Goal: Task Accomplishment & Management: Use online tool/utility

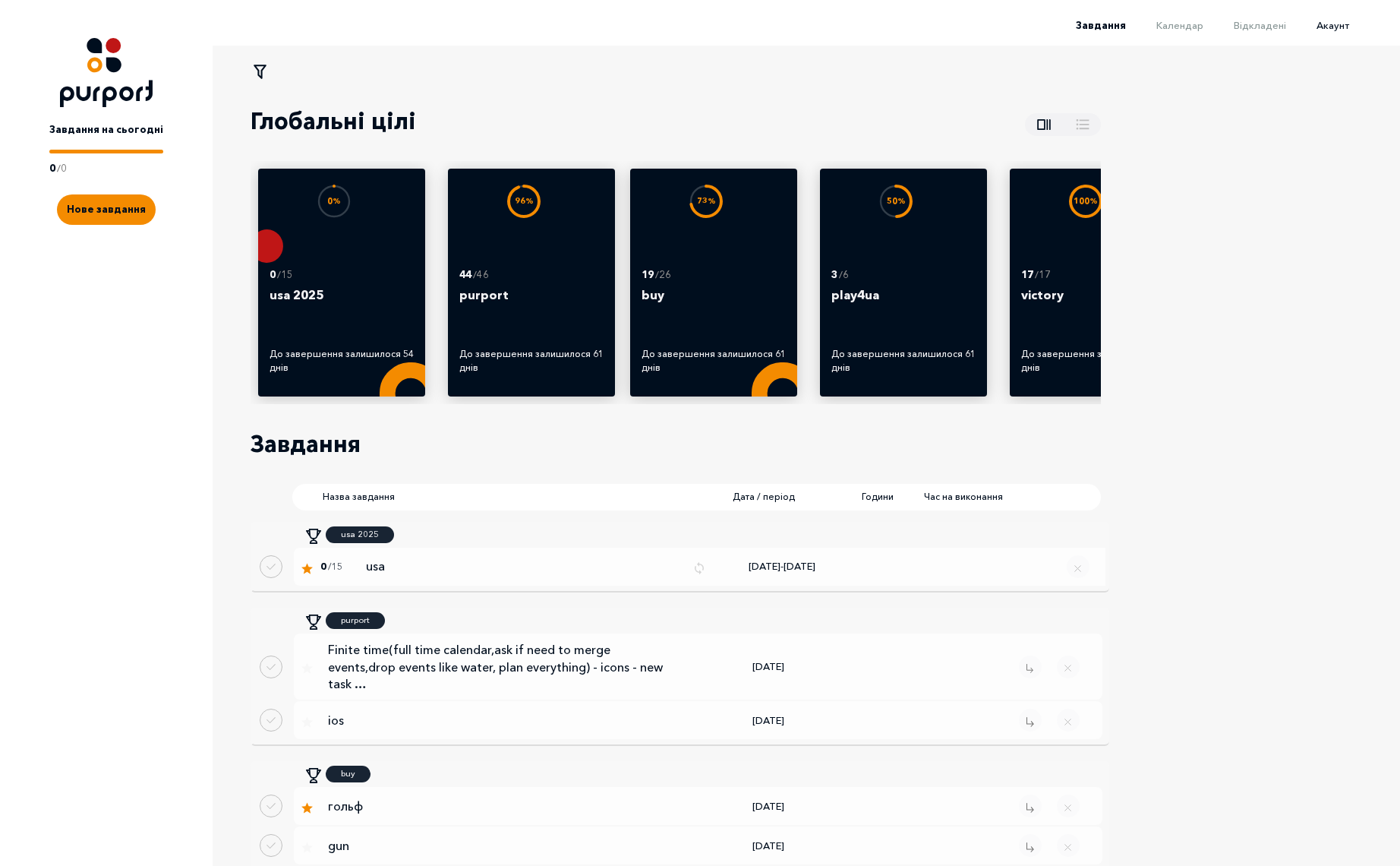
click at [1325, 23] on span "Акаунт" at bounding box center [1332, 25] width 33 height 12
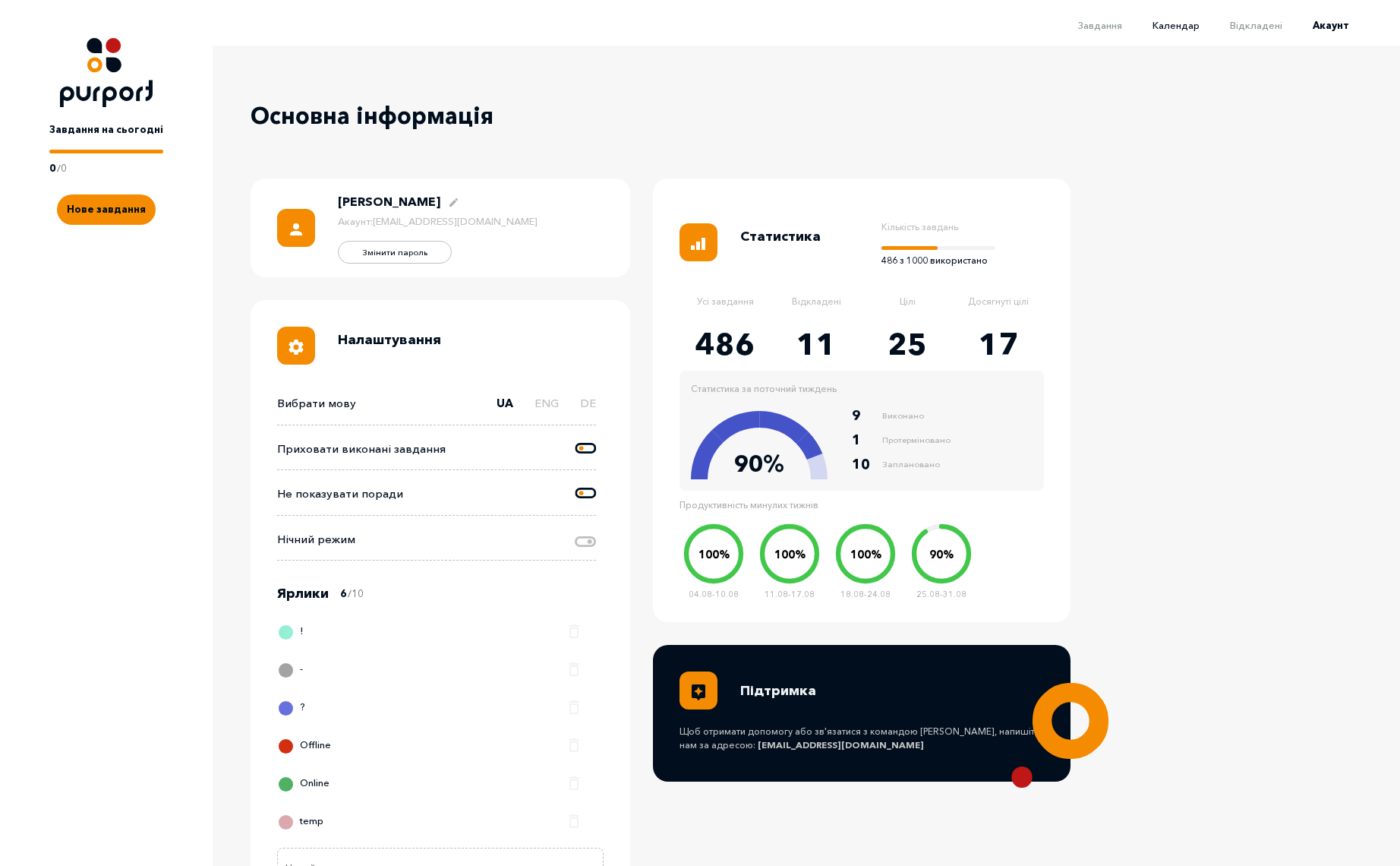
click at [1185, 30] on span "Календар" at bounding box center [1176, 25] width 47 height 12
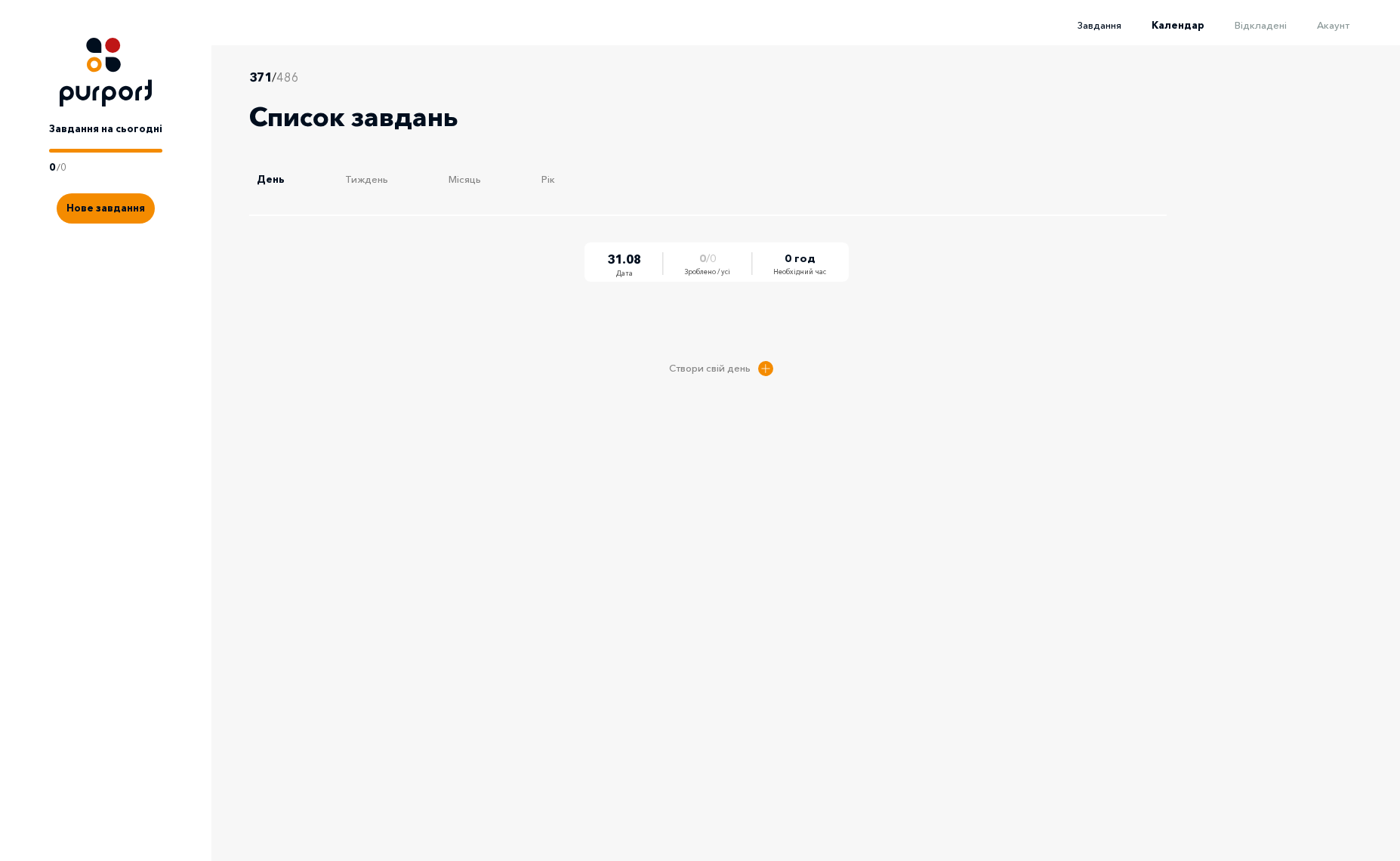
click at [1108, 26] on span "Завдання" at bounding box center [1099, 25] width 44 height 12
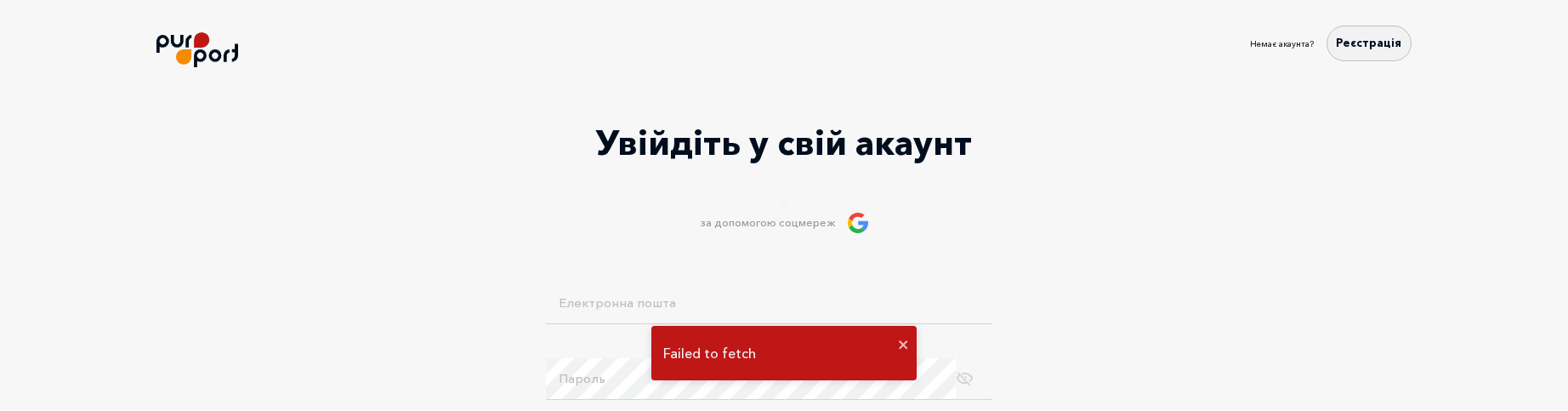
type input "[EMAIL_ADDRESS][DOMAIN_NAME]"
click at [517, 307] on form "avecezar17@gmail.com Електронна пошта Пароль Забули пароль ? Вхід" at bounding box center [784, 382] width 1568 height 198
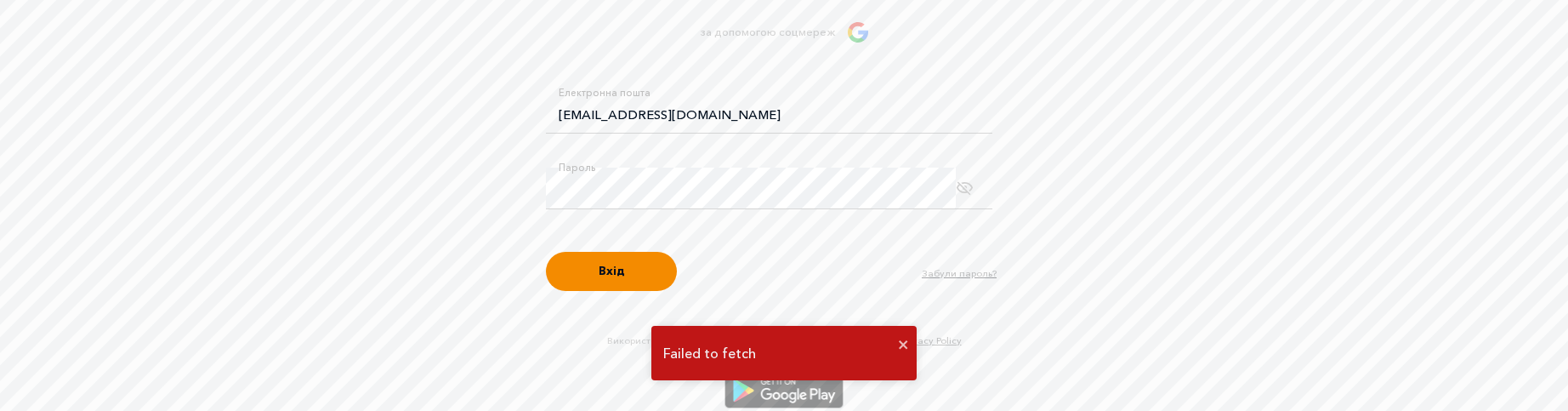
scroll to position [214, 0]
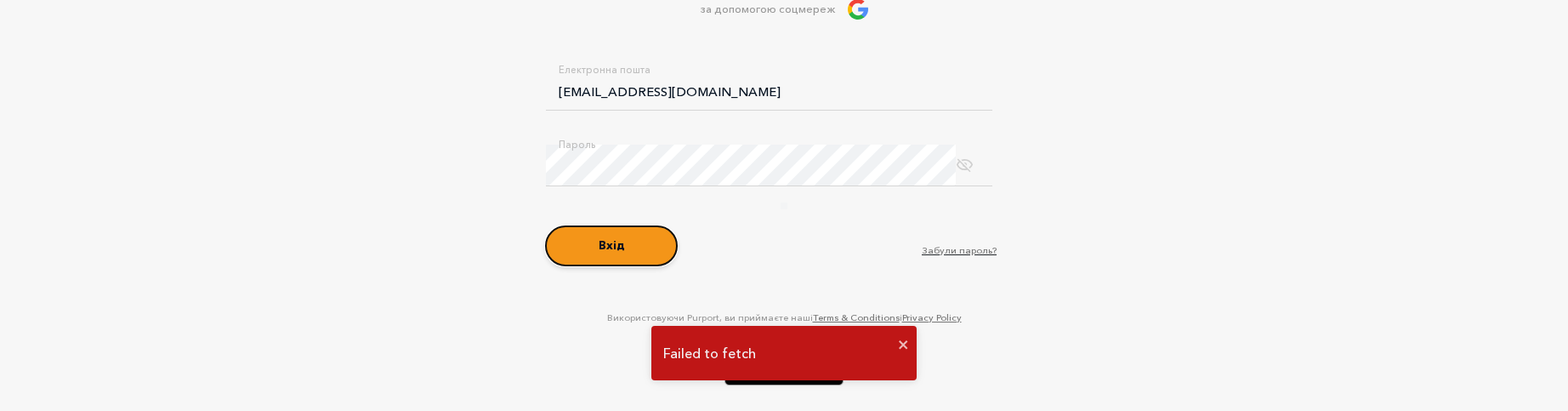
click at [610, 246] on button "Вхід" at bounding box center [611, 245] width 131 height 39
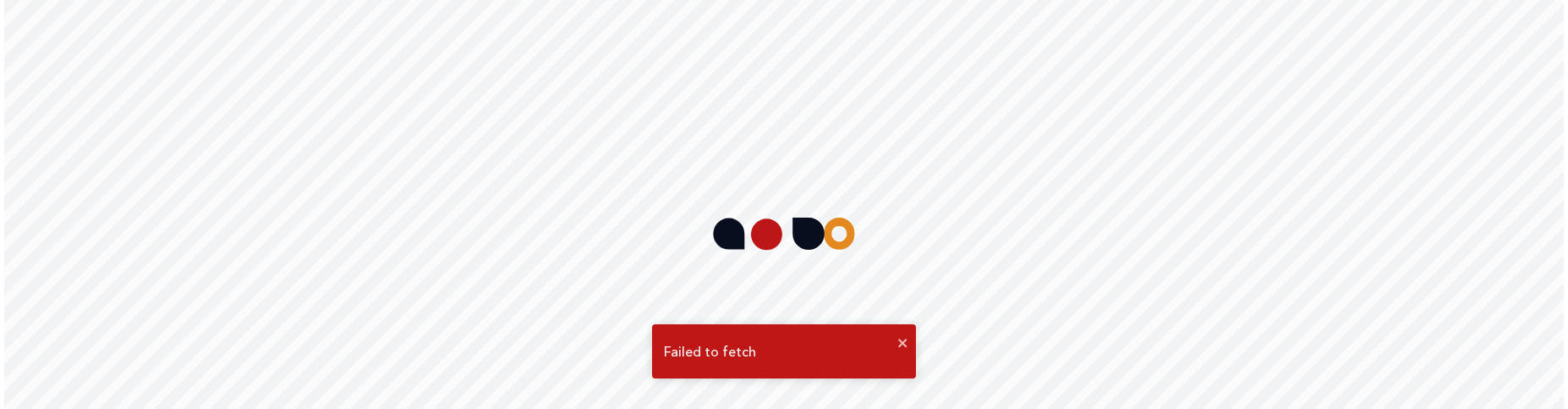
scroll to position [0, 0]
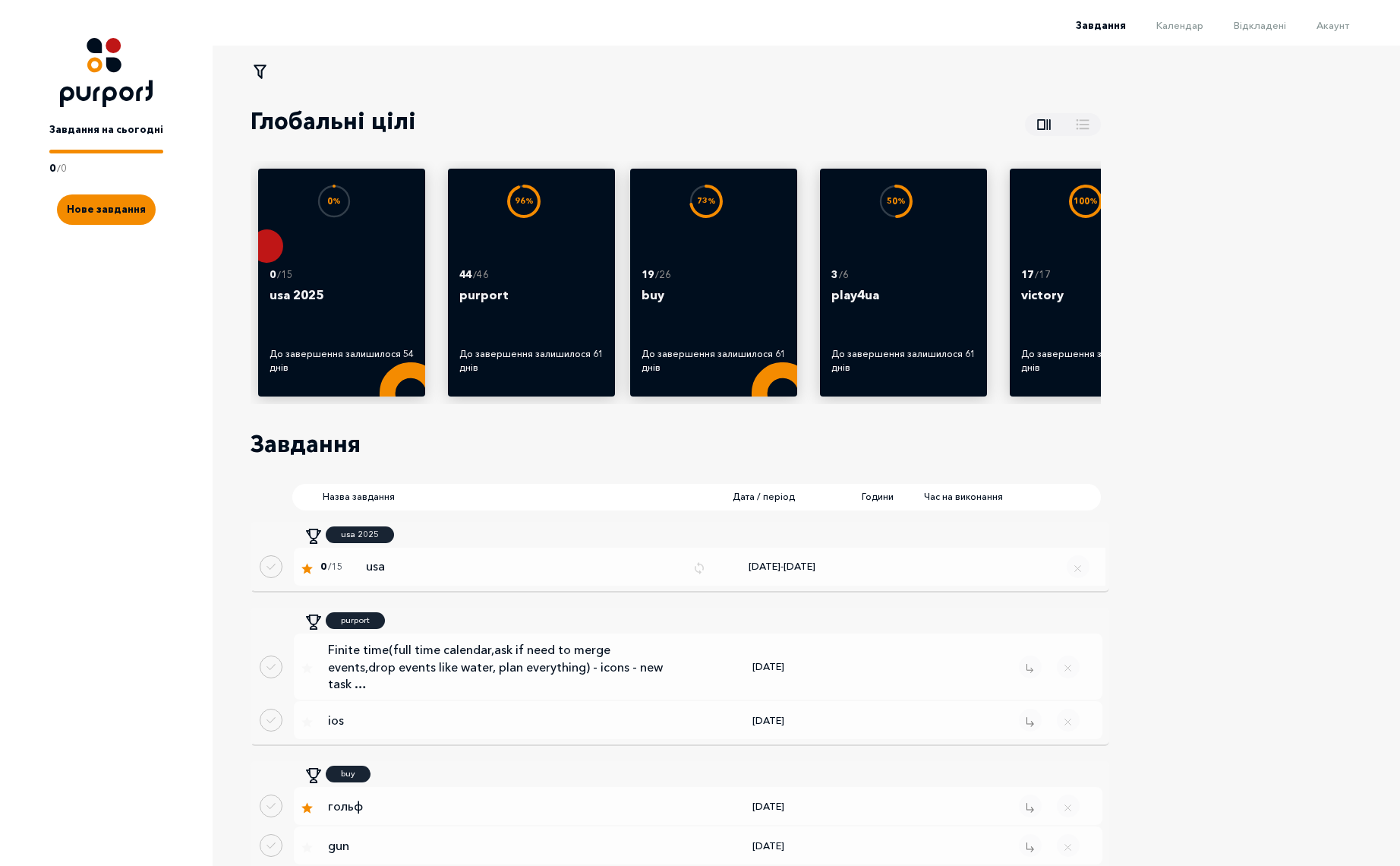
click at [1191, 18] on li "Календар" at bounding box center [1165, 24] width 77 height 19
click at [1190, 25] on span "Календар" at bounding box center [1180, 25] width 47 height 12
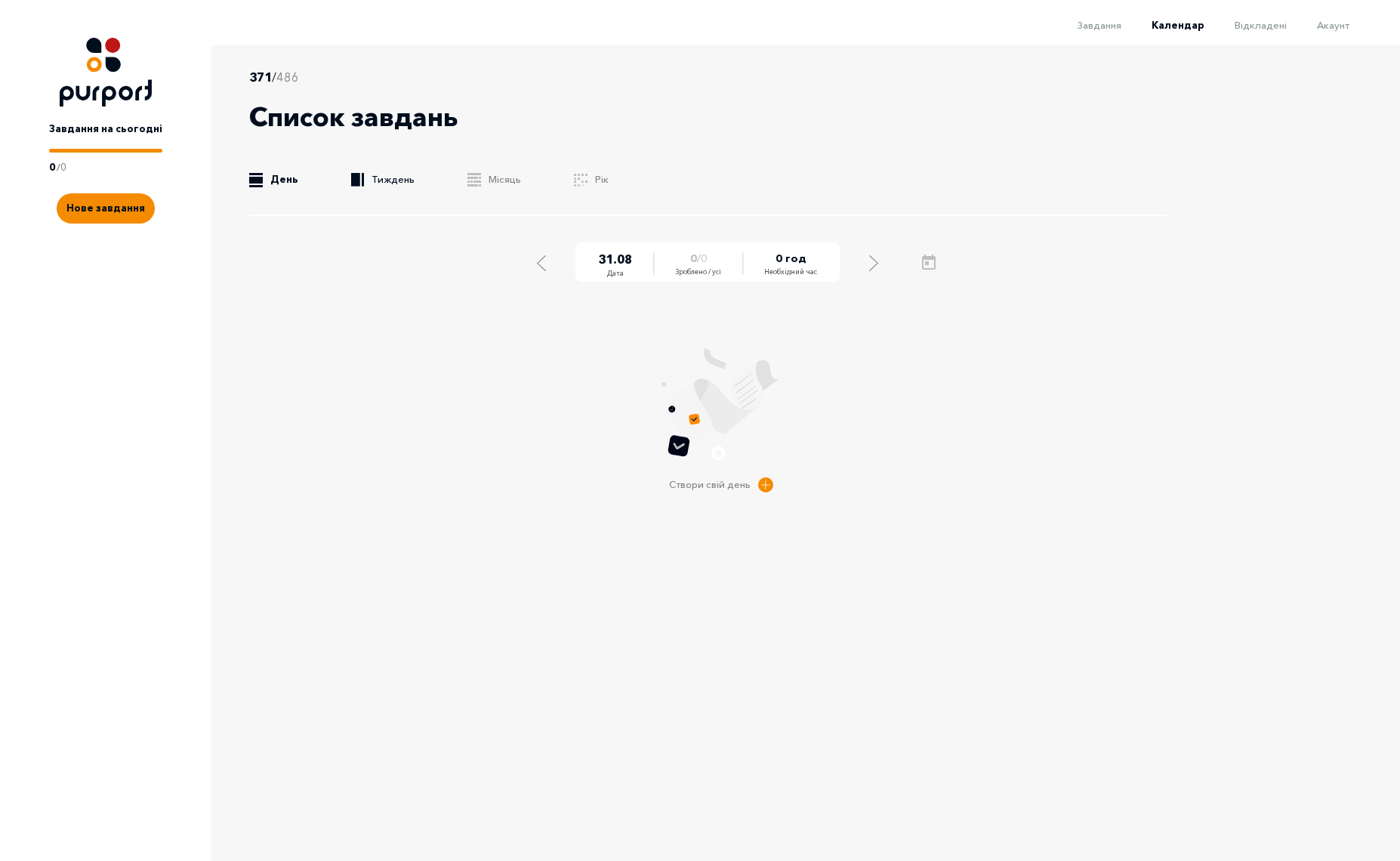
click at [402, 178] on link ".b{fill:#F48B00;} Тиждень" at bounding box center [382, 179] width 63 height 15
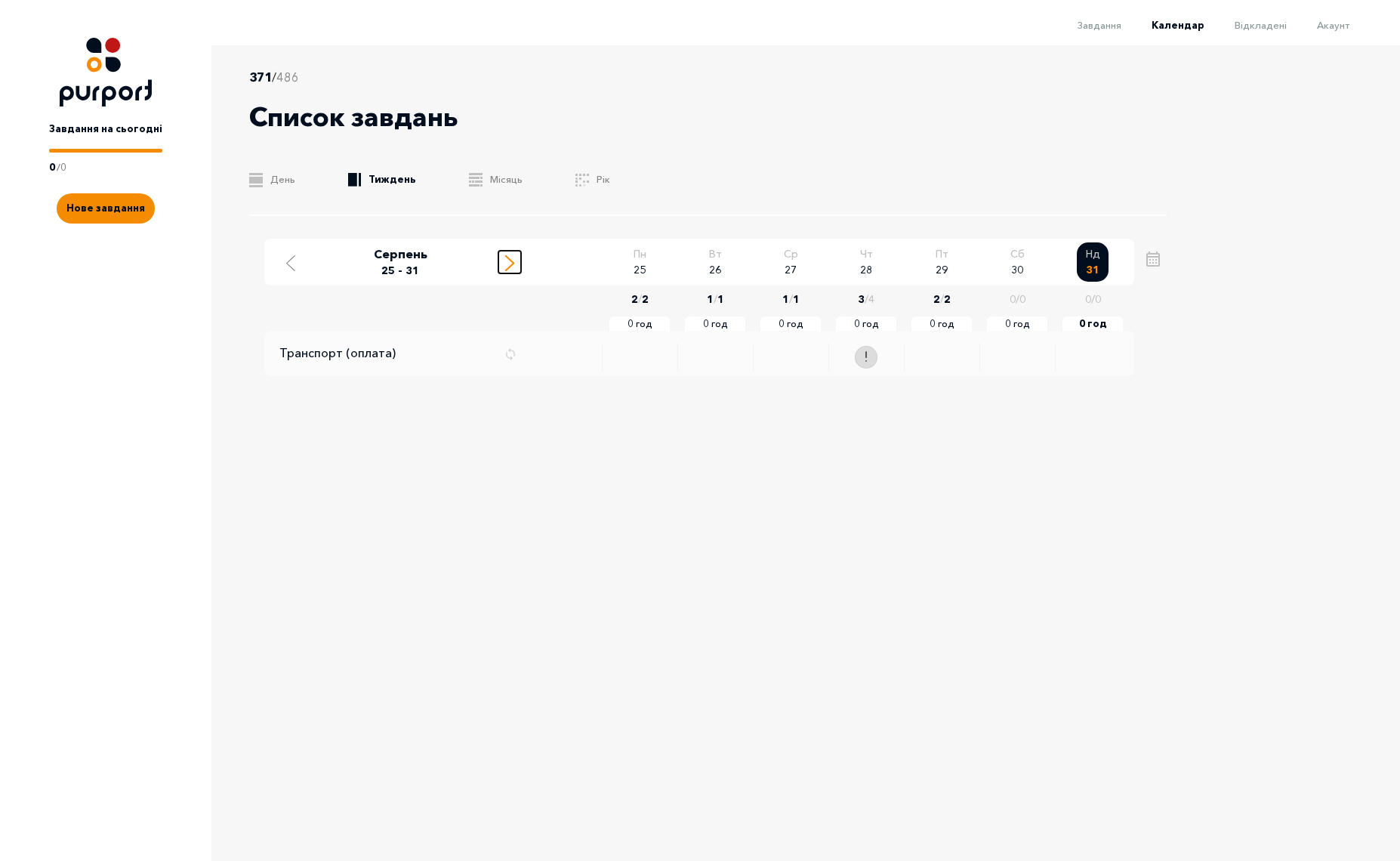
click at [506, 261] on icon "Move to next week" at bounding box center [509, 263] width 9 height 16
